Goal: Task Accomplishment & Management: Use online tool/utility

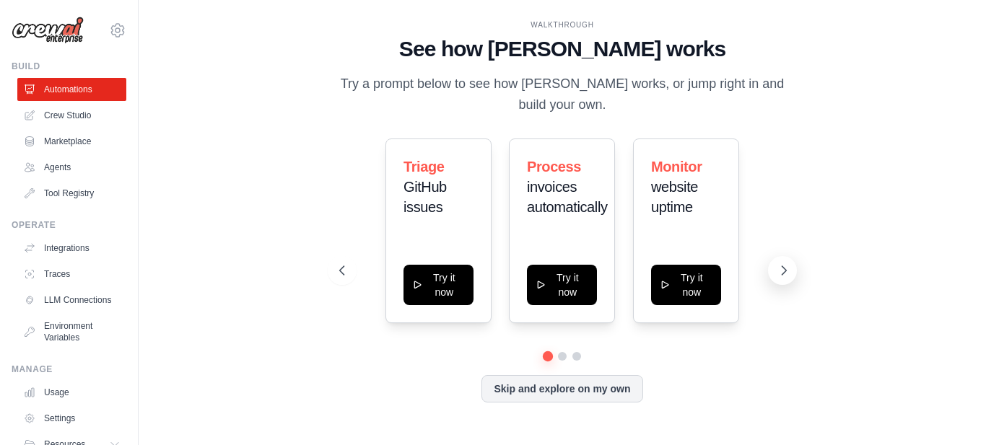
click at [782, 271] on icon at bounding box center [784, 271] width 14 height 14
click at [783, 268] on icon at bounding box center [785, 270] width 4 height 9
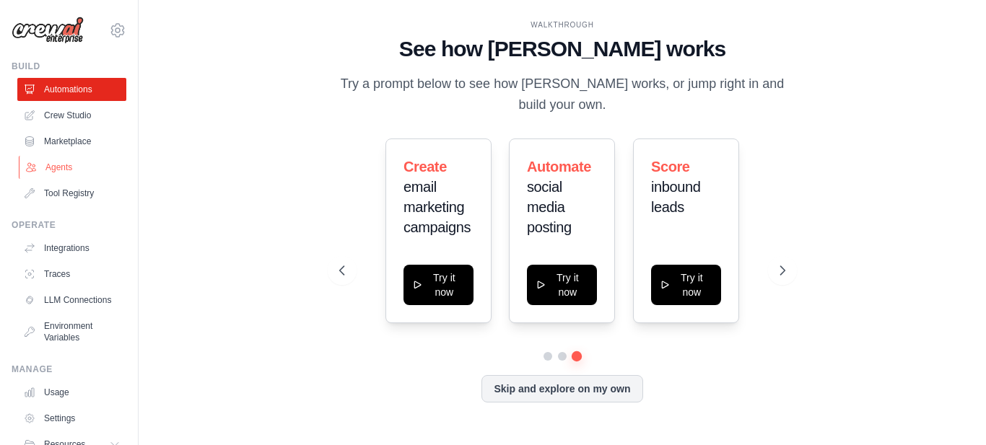
click at [65, 172] on link "Agents" at bounding box center [73, 167] width 109 height 23
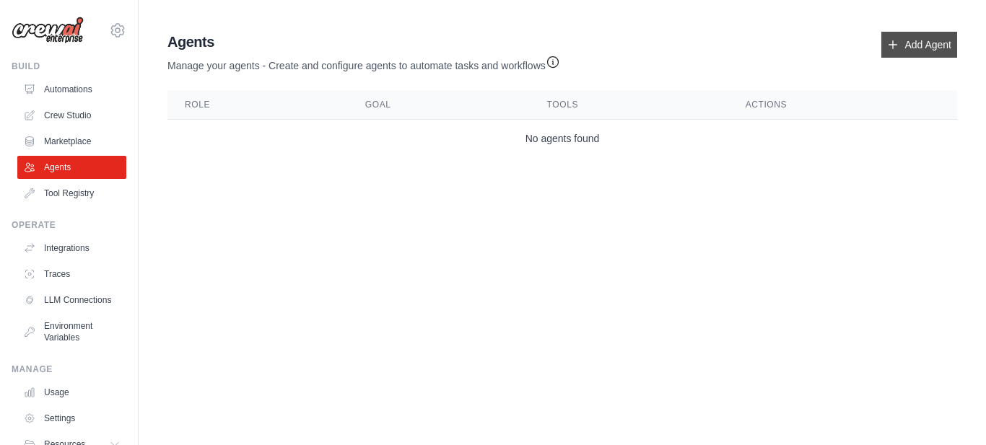
click at [917, 46] on link "Add Agent" at bounding box center [919, 45] width 76 height 26
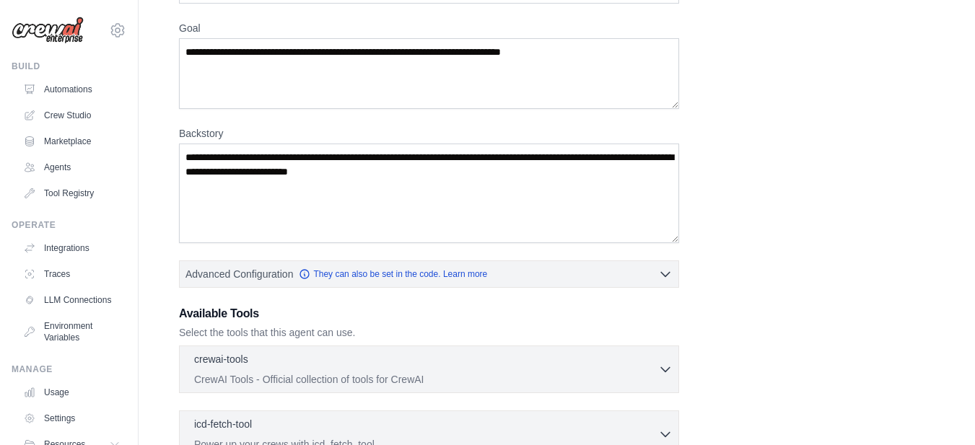
scroll to position [329, 0]
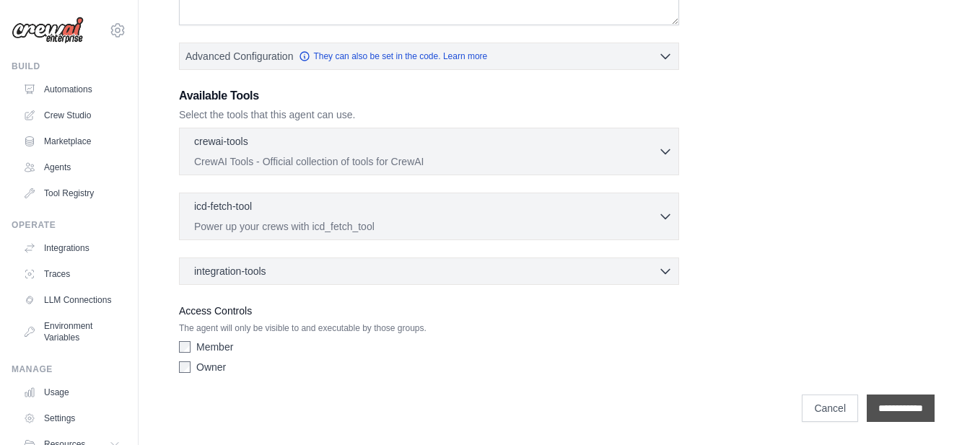
click at [910, 403] on input "**********" at bounding box center [901, 408] width 68 height 27
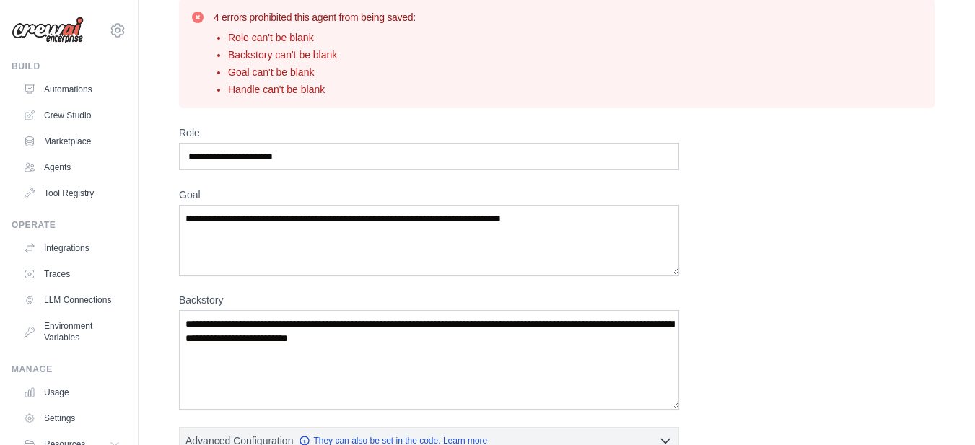
scroll to position [67, 0]
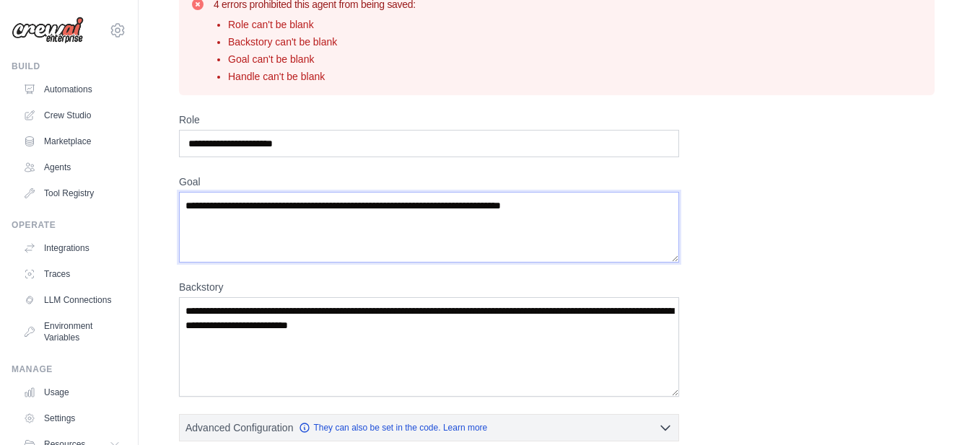
click at [256, 202] on textarea "Goal" at bounding box center [429, 227] width 500 height 71
type textarea "*"
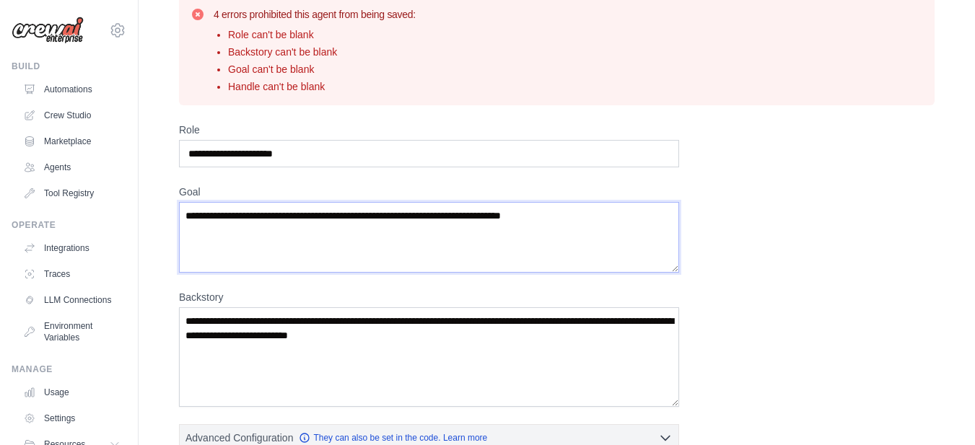
scroll to position [0, 0]
